Goal: Task Accomplishment & Management: Use online tool/utility

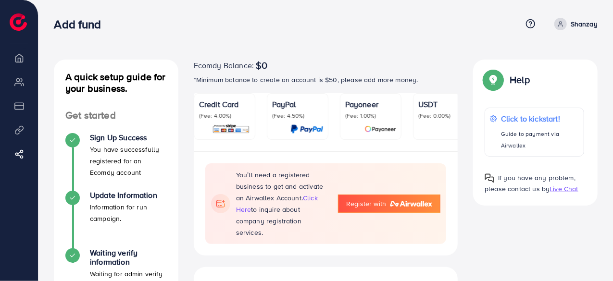
scroll to position [0, 89]
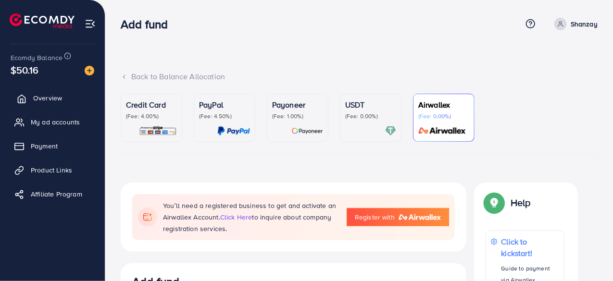
click at [55, 100] on span "Overview" at bounding box center [47, 98] width 29 height 10
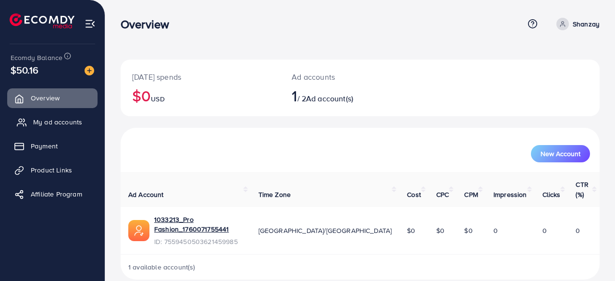
click at [63, 118] on span "My ad accounts" at bounding box center [57, 122] width 49 height 10
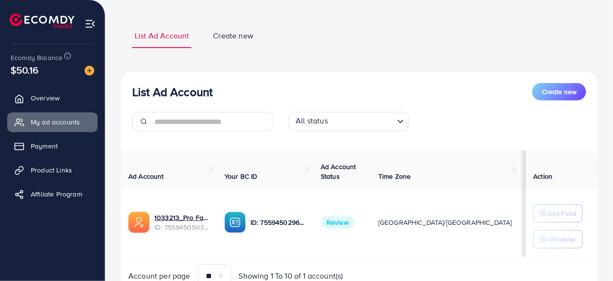
scroll to position [94, 0]
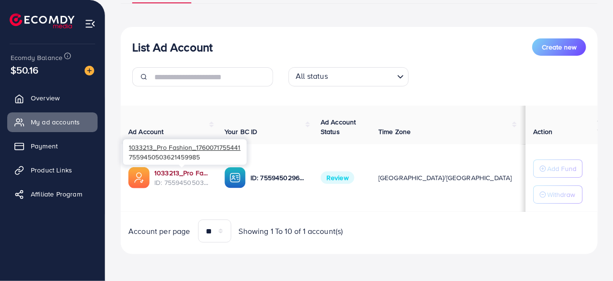
click at [183, 169] on link "1033213_Pro Fashion_1760071755441" at bounding box center [181, 173] width 55 height 10
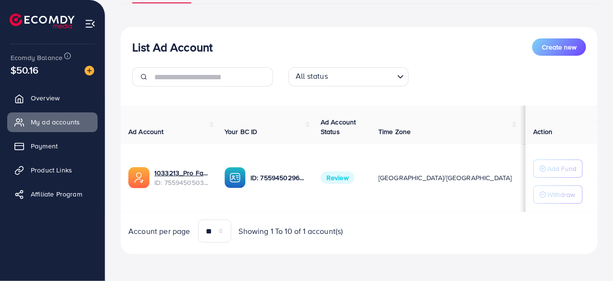
click at [396, 262] on div "**********" at bounding box center [359, 115] width 477 height 299
click at [374, 249] on div "List Ad Account Create new All status Loading... Ad Account Your BC ID Ad Accou…" at bounding box center [359, 140] width 477 height 227
click at [52, 170] on span "Product Links" at bounding box center [53, 170] width 41 height 10
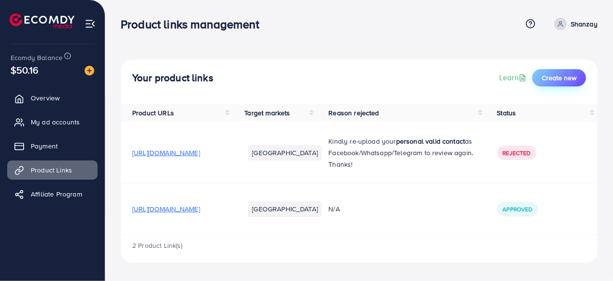
click at [573, 84] on button "Create new" at bounding box center [559, 77] width 54 height 17
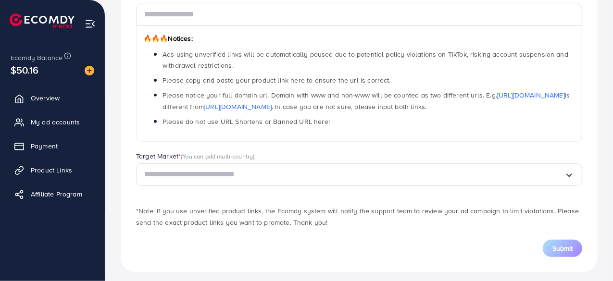
scroll to position [141, 0]
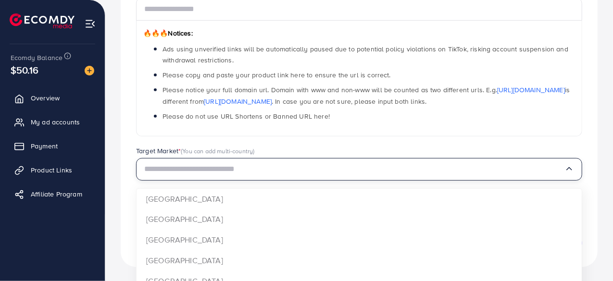
click at [531, 172] on input "Search for option" at bounding box center [354, 169] width 420 height 15
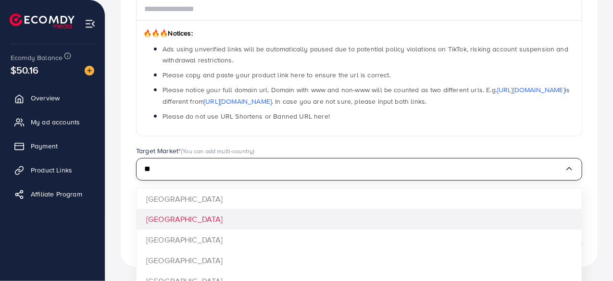
type input "**"
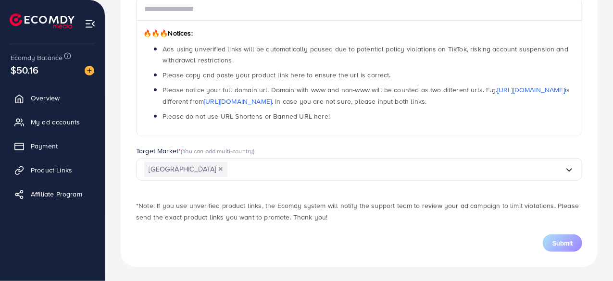
click at [218, 170] on button "Deselect Pakistan" at bounding box center [220, 169] width 5 height 5
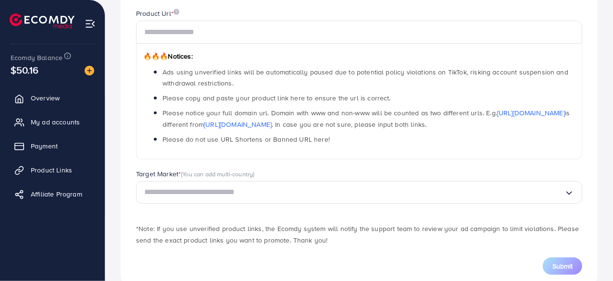
scroll to position [114, 0]
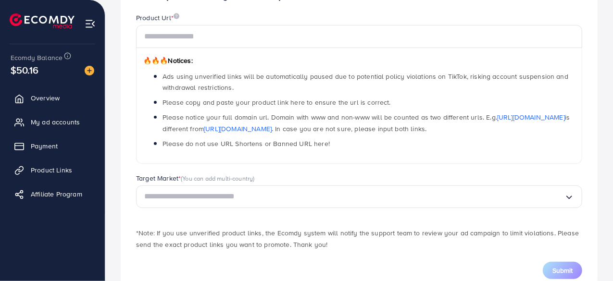
click at [91, 20] on img at bounding box center [90, 23] width 11 height 11
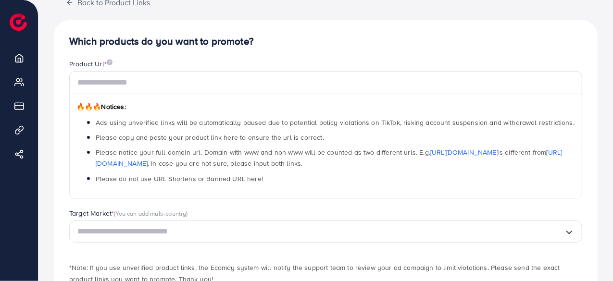
scroll to position [0, 0]
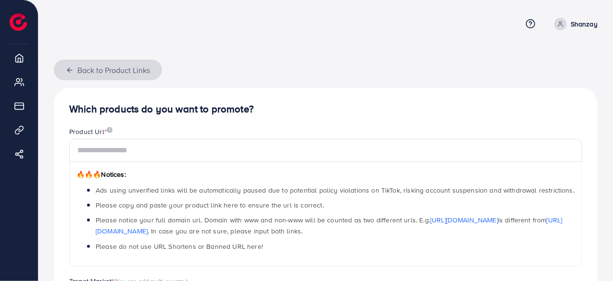
click at [94, 70] on button "Back to Product Links" at bounding box center [108, 70] width 108 height 21
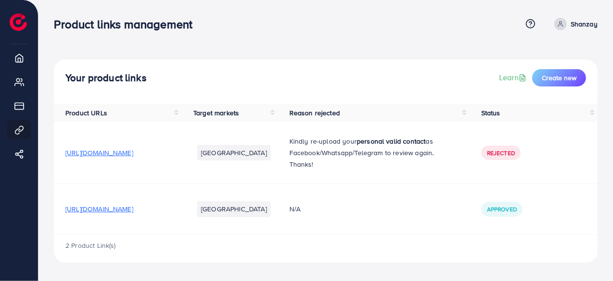
click at [133, 158] on span "https://jd920y-2p.myshopify.com/products/pandora-large-hand-carry-3-tier-cosmet…" at bounding box center [99, 153] width 68 height 10
click at [133, 214] on span "https://jd920y-2p.myshopify.com/products/pandora-large-hand-bag-carry-3-tier-co…" at bounding box center [99, 209] width 68 height 10
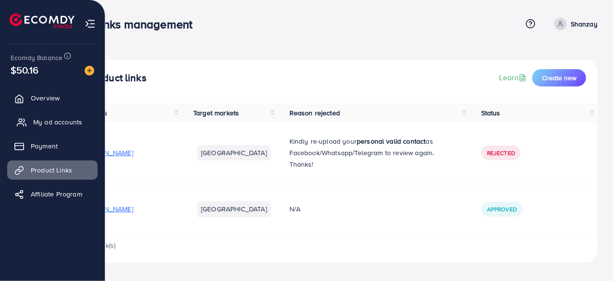
click at [58, 123] on span "My ad accounts" at bounding box center [57, 122] width 49 height 10
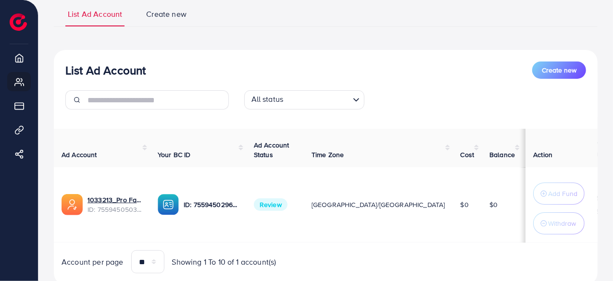
scroll to position [102, 0]
